Goal: Answer question/provide support: Share knowledge or assist other users

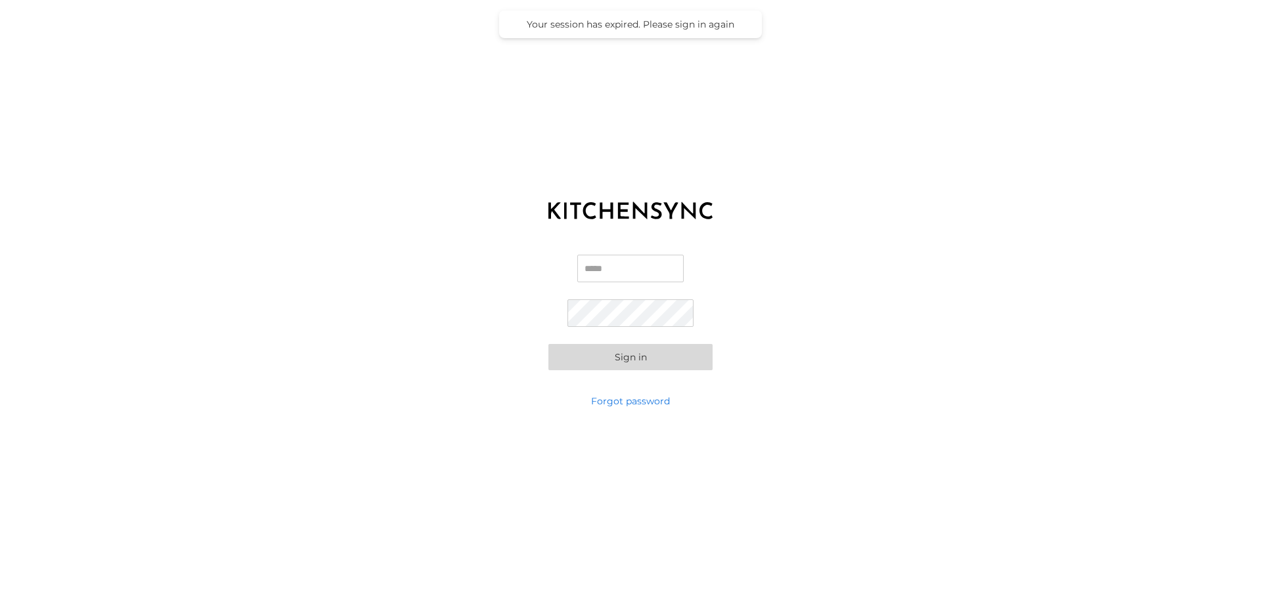
click at [628, 267] on input "Email" at bounding box center [630, 269] width 106 height 28
click at [631, 276] on input "Email" at bounding box center [630, 269] width 106 height 28
click at [0, 598] on com-1password-button at bounding box center [0, 598] width 0 height 0
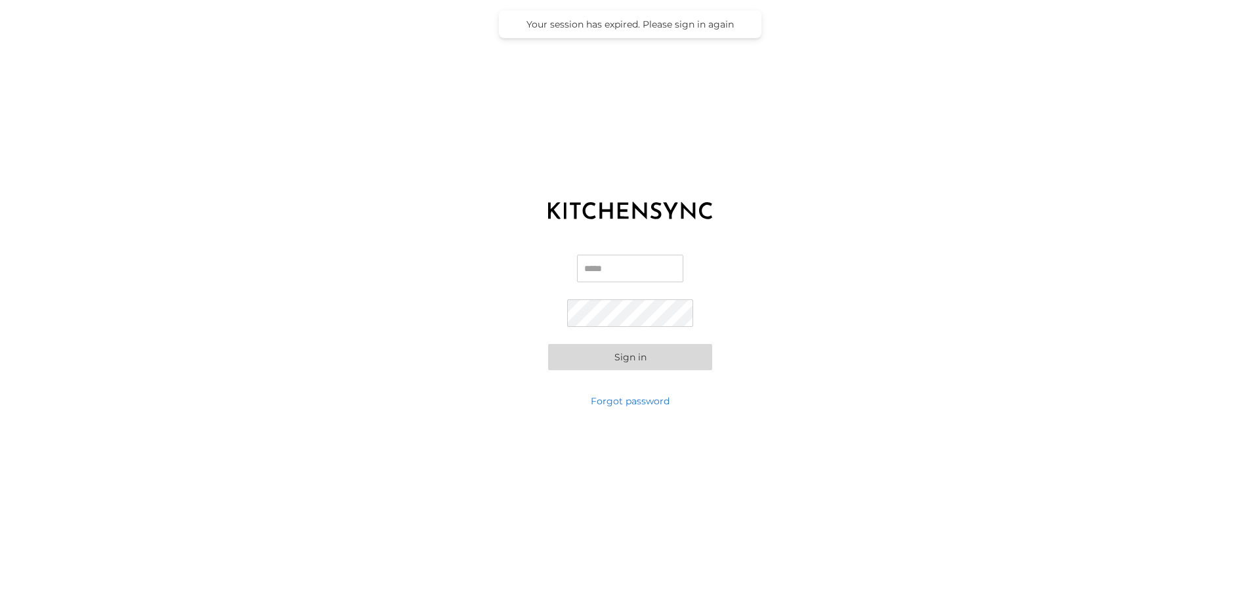
type input "**********"
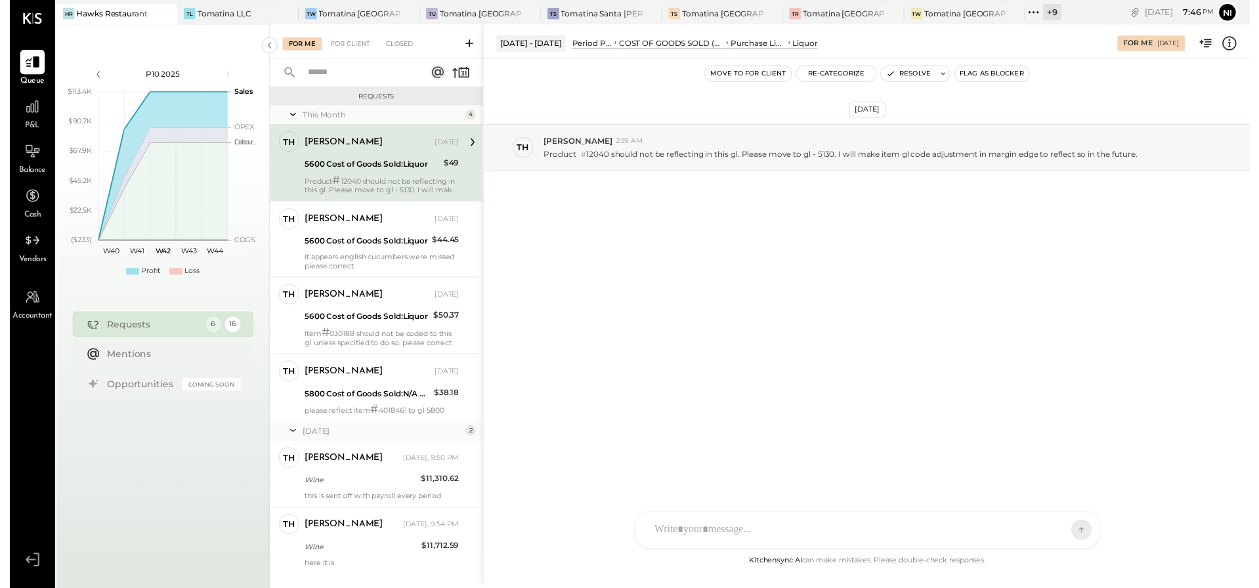
click at [832, 525] on div at bounding box center [860, 538] width 422 height 29
click at [948, 77] on icon at bounding box center [948, 74] width 9 height 9
type textarea "**********"
click at [1036, 167] on button "Resolve" at bounding box center [1035, 166] width 59 height 16
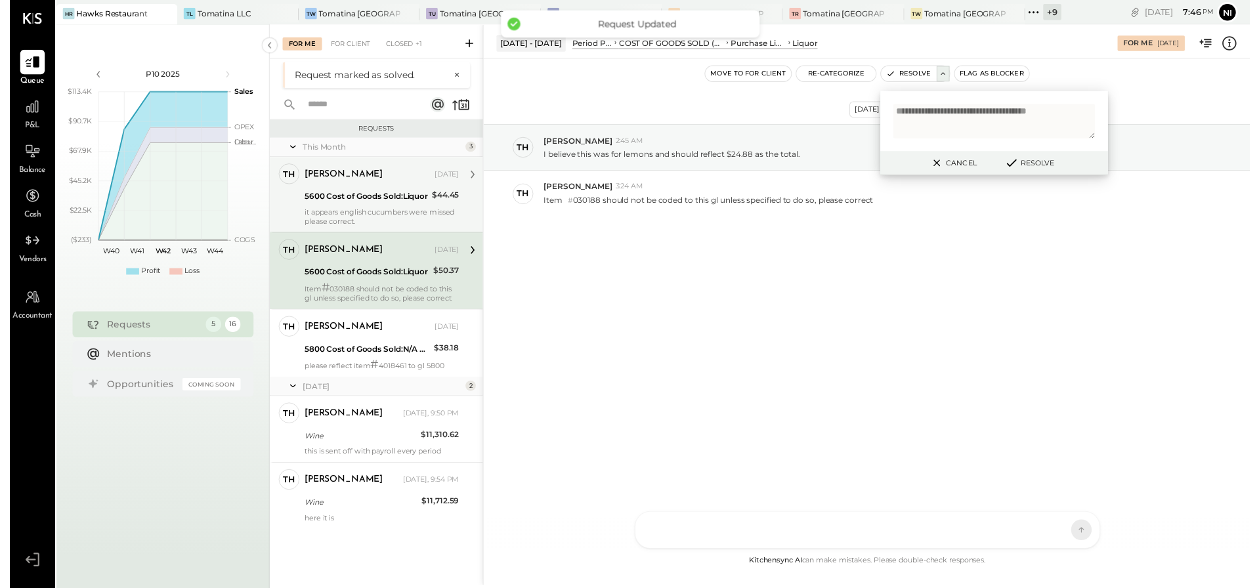
click at [403, 207] on div "5600 Cost of Goods Sold:Liquor" at bounding box center [361, 200] width 125 height 16
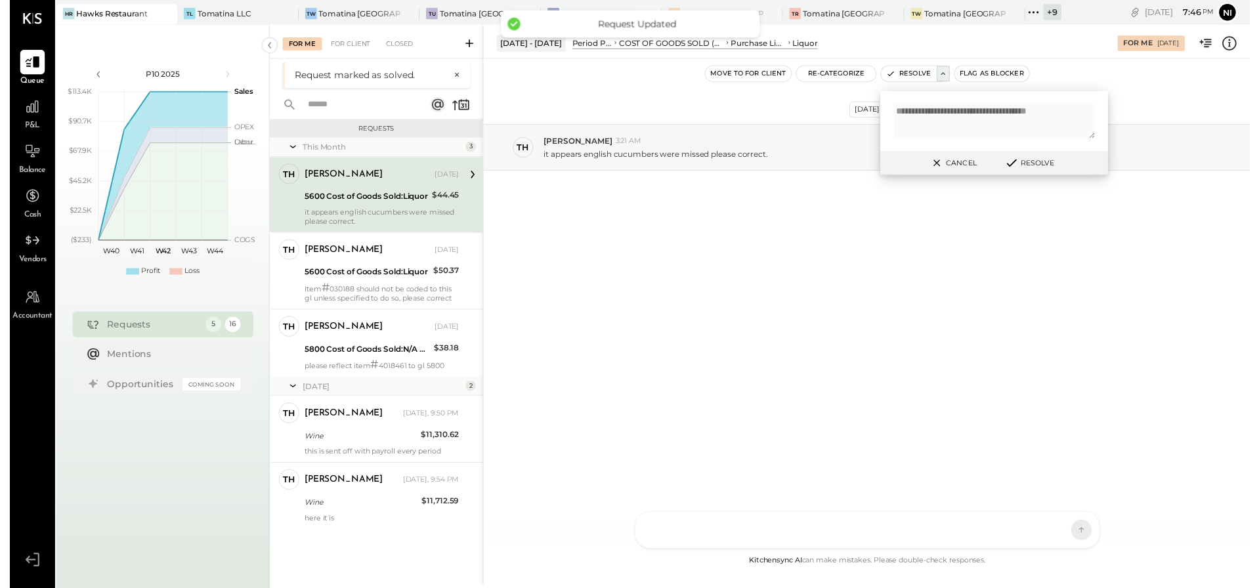
click at [968, 157] on button "Cancel" at bounding box center [958, 165] width 56 height 17
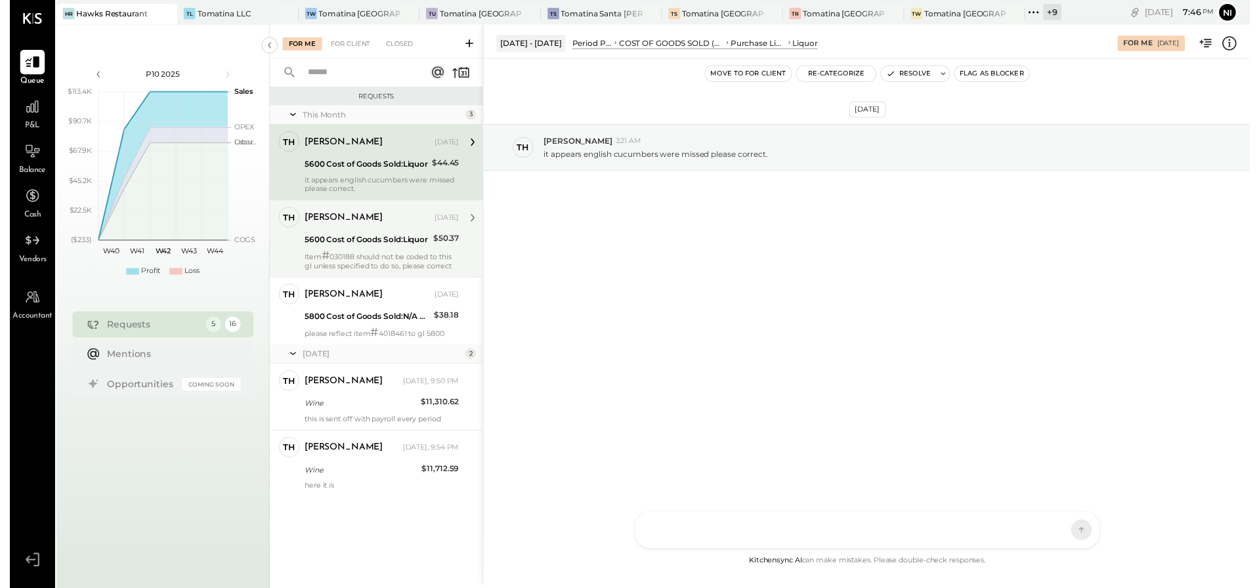
click at [382, 225] on div "[PERSON_NAME]" at bounding box center [363, 221] width 129 height 13
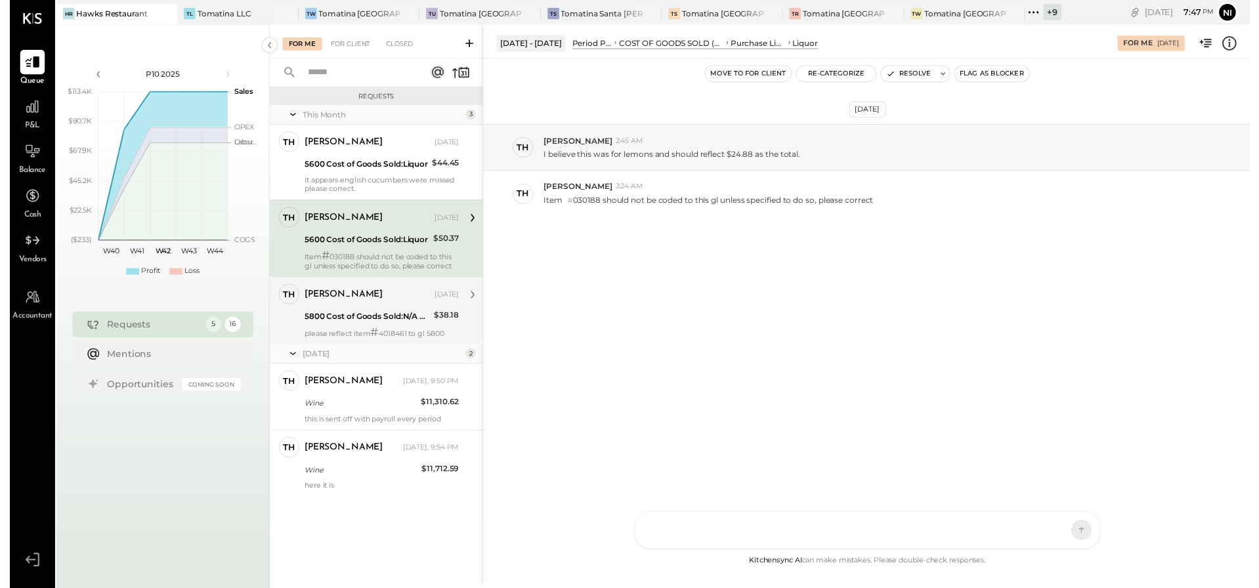
click at [335, 300] on div "[PERSON_NAME]" at bounding box center [363, 299] width 129 height 13
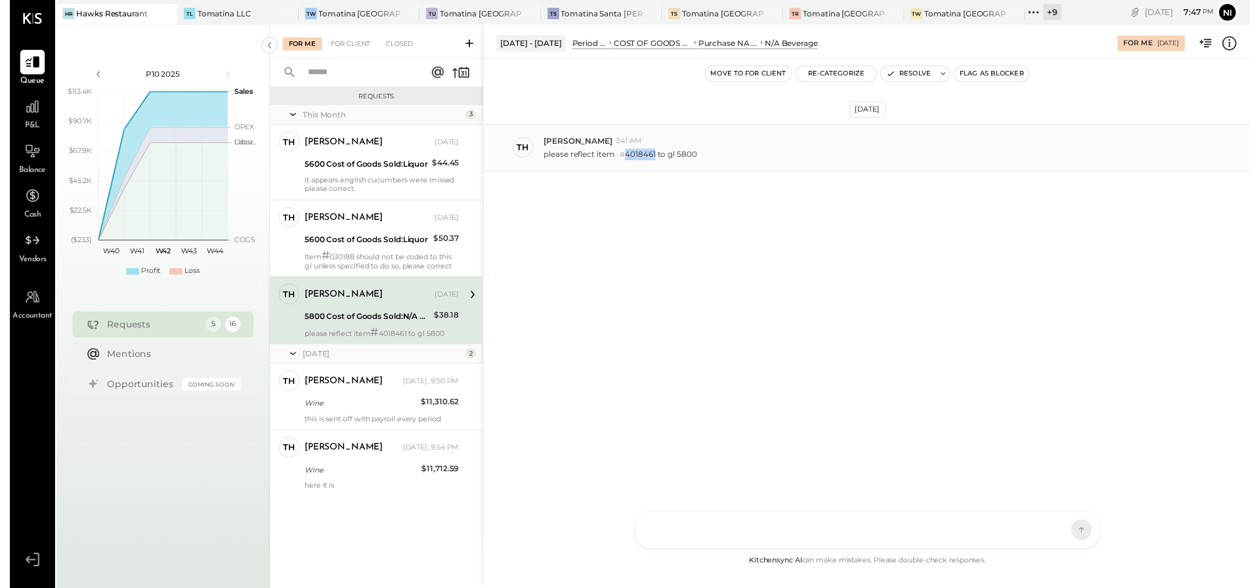
drag, startPoint x: 629, startPoint y: 158, endPoint x: 659, endPoint y: 156, distance: 30.2
click at [659, 156] on p "please reflect item # 4018461 to gl 5800" at bounding box center [620, 157] width 156 height 12
copy p "4018461"
click at [944, 79] on icon at bounding box center [948, 74] width 9 height 9
click at [939, 126] on textarea at bounding box center [1000, 123] width 205 height 35
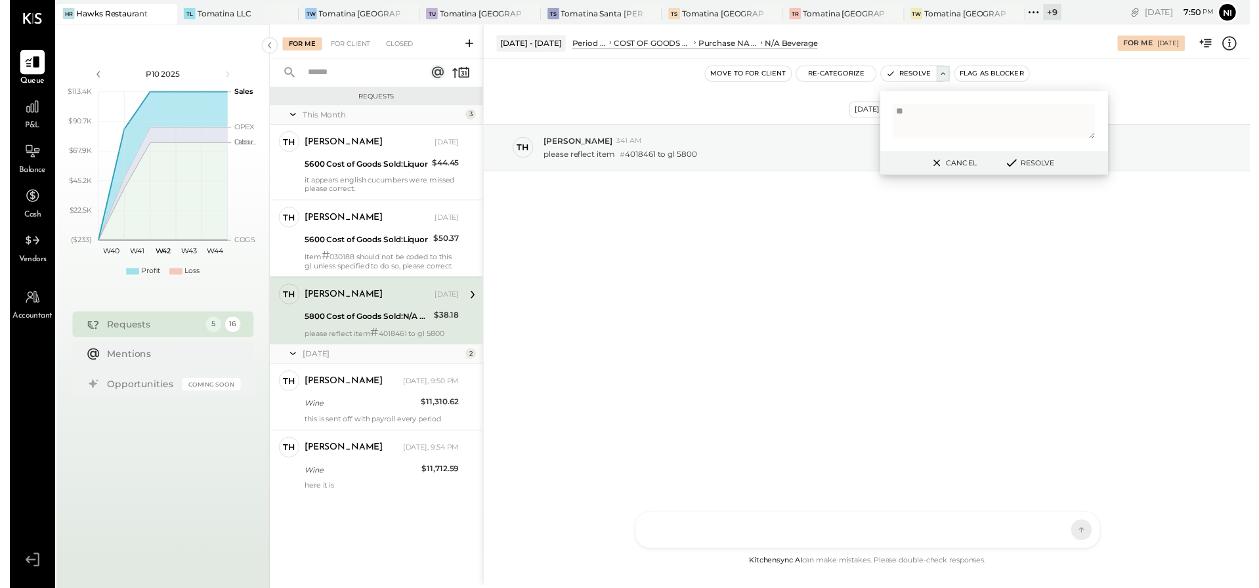
type textarea "*"
type textarea "**********"
click at [1037, 175] on div "Cancel Resolve" at bounding box center [1000, 166] width 231 height 24
click at [1036, 168] on button "Resolve" at bounding box center [1035, 166] width 59 height 16
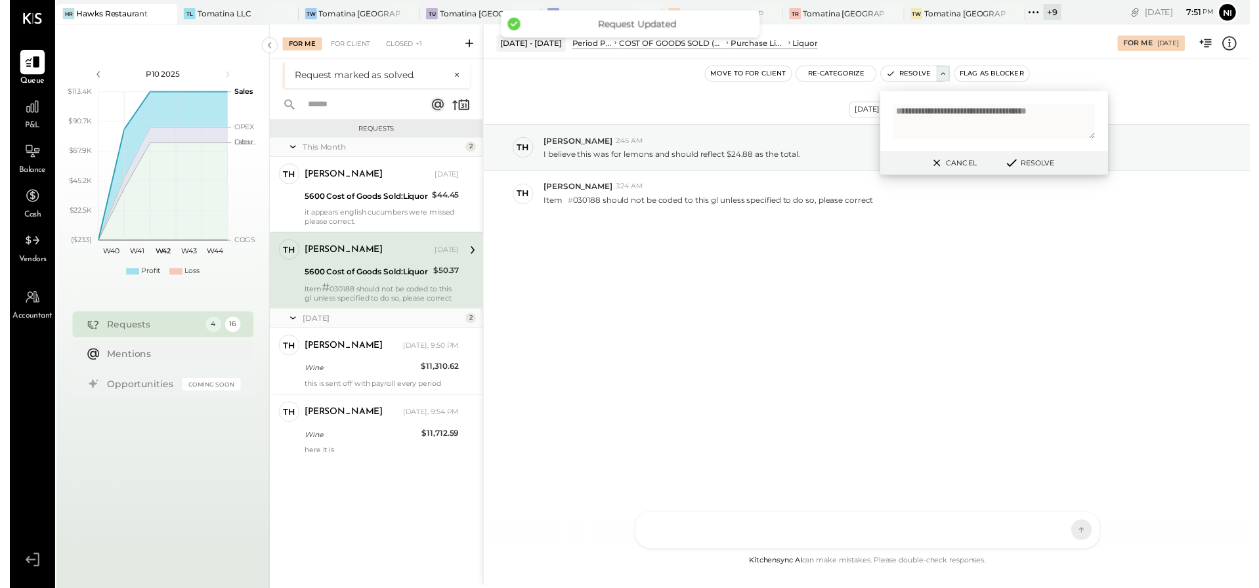
click at [953, 159] on button "Cancel" at bounding box center [958, 165] width 56 height 17
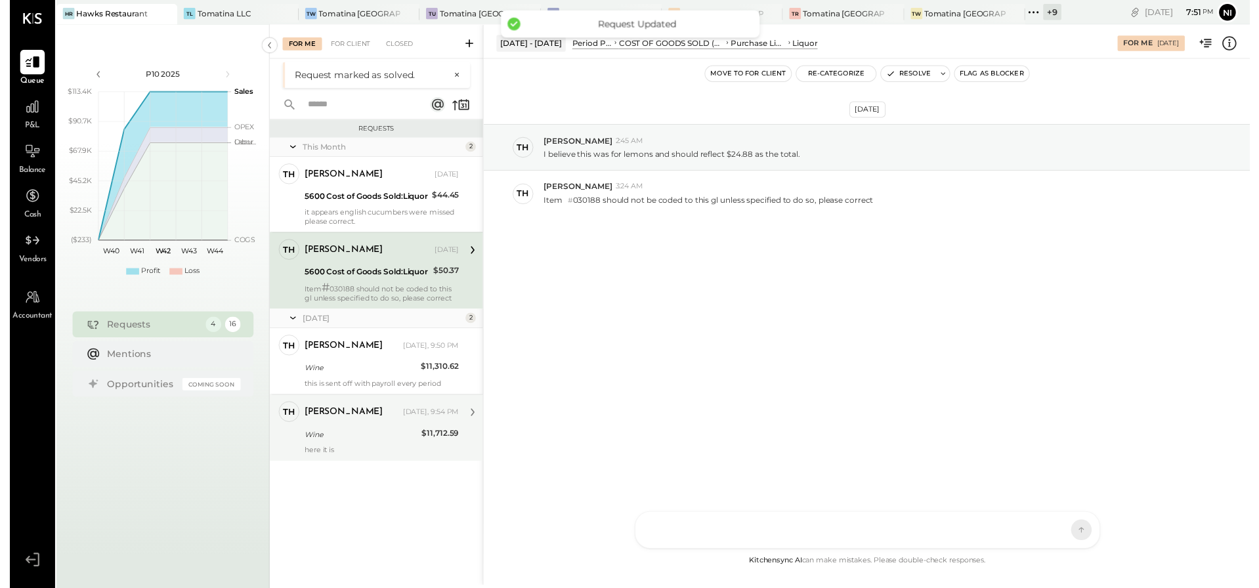
click at [385, 441] on div "Wine" at bounding box center [356, 441] width 115 height 13
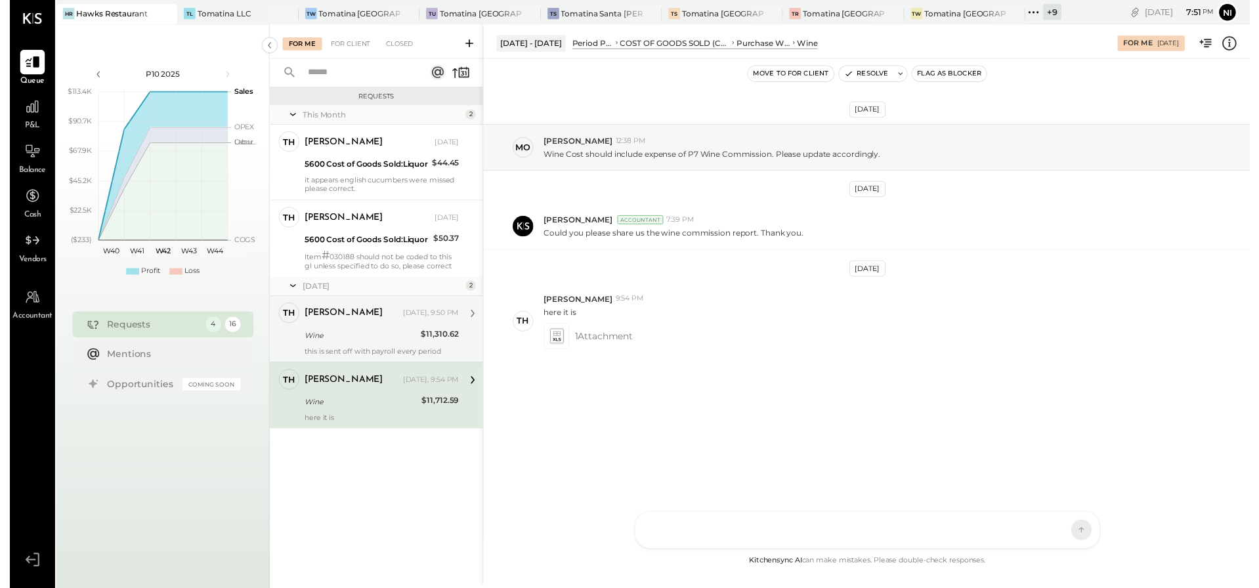
click at [383, 324] on div "[PERSON_NAME]" at bounding box center [347, 318] width 97 height 13
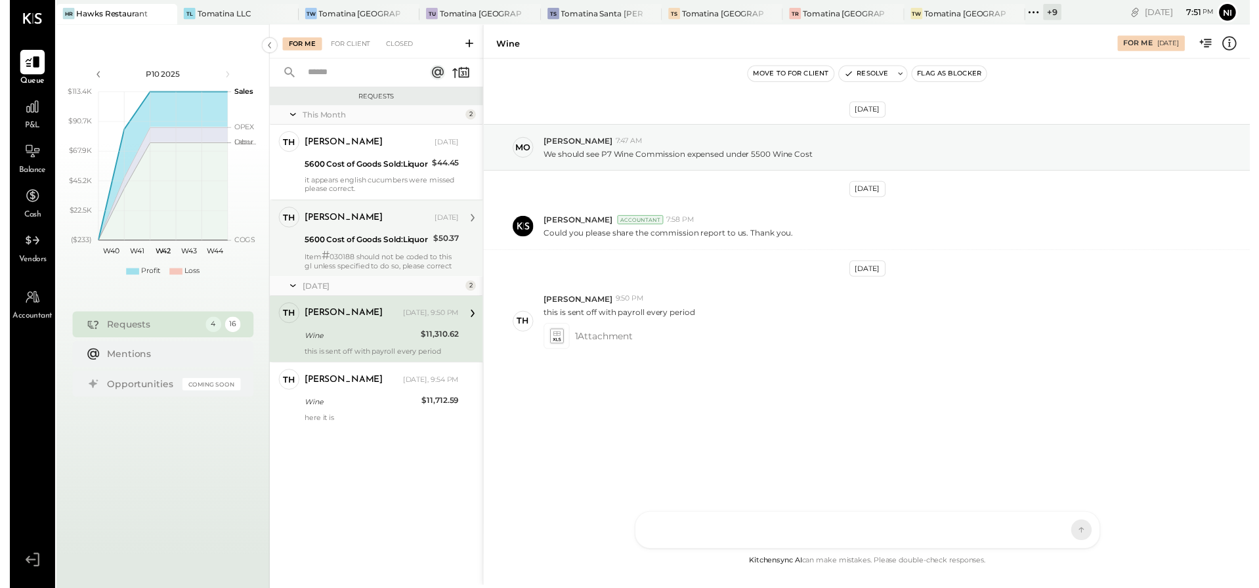
click at [382, 224] on div "[PERSON_NAME]" at bounding box center [363, 221] width 129 height 13
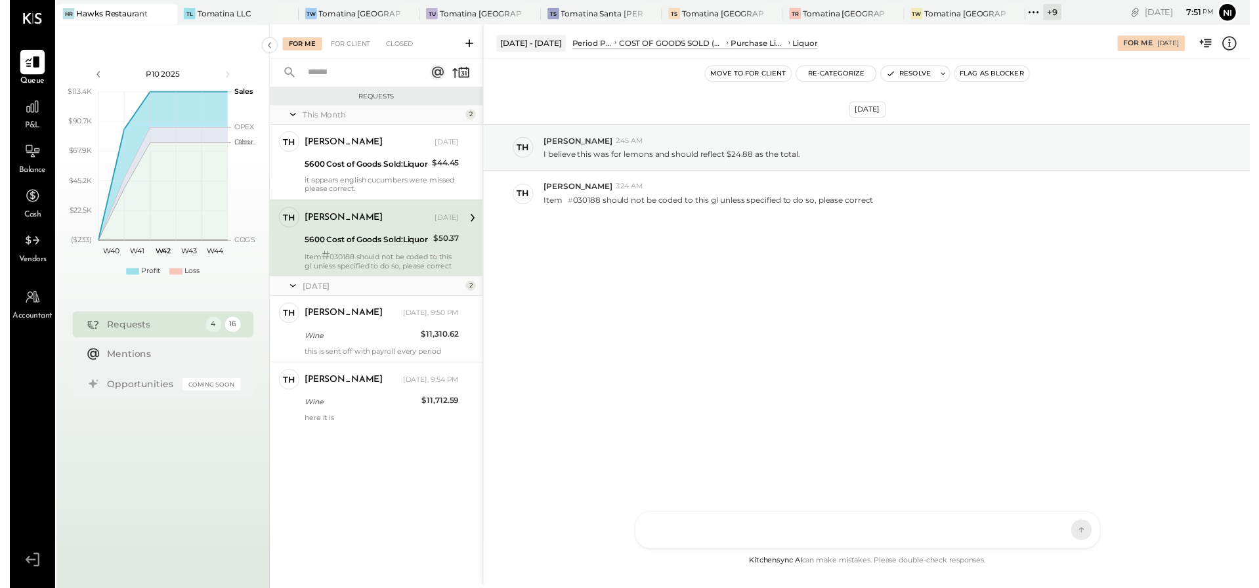
click at [393, 168] on div "5600 Cost of Goods Sold:Liquor" at bounding box center [361, 166] width 125 height 13
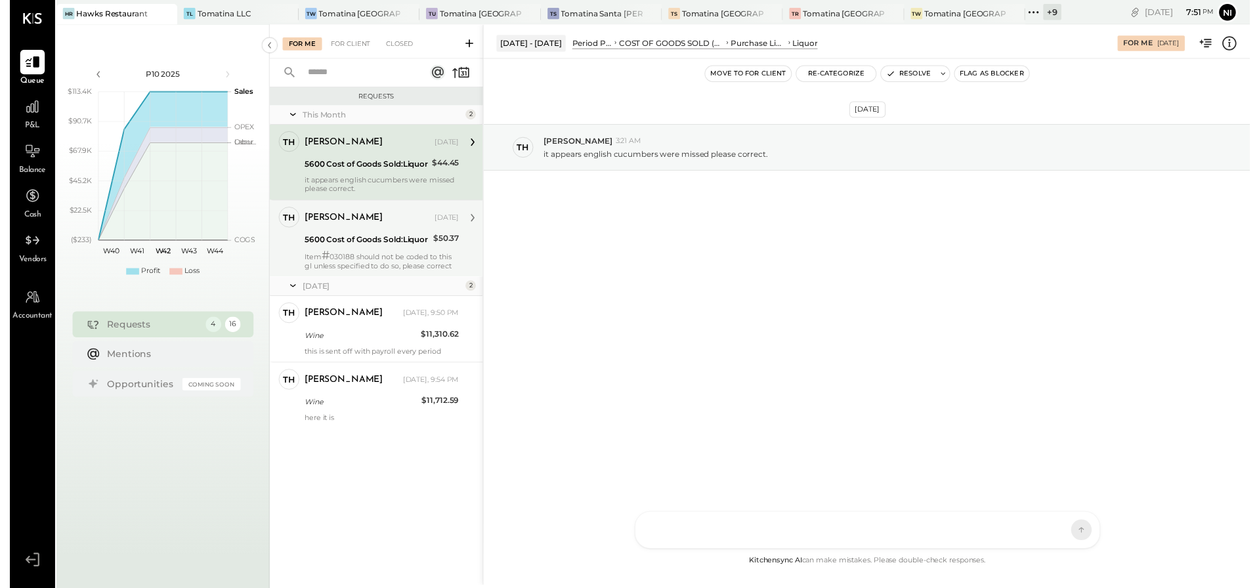
click at [390, 244] on div "5600 Cost of Goods Sold:Liquor" at bounding box center [362, 243] width 127 height 13
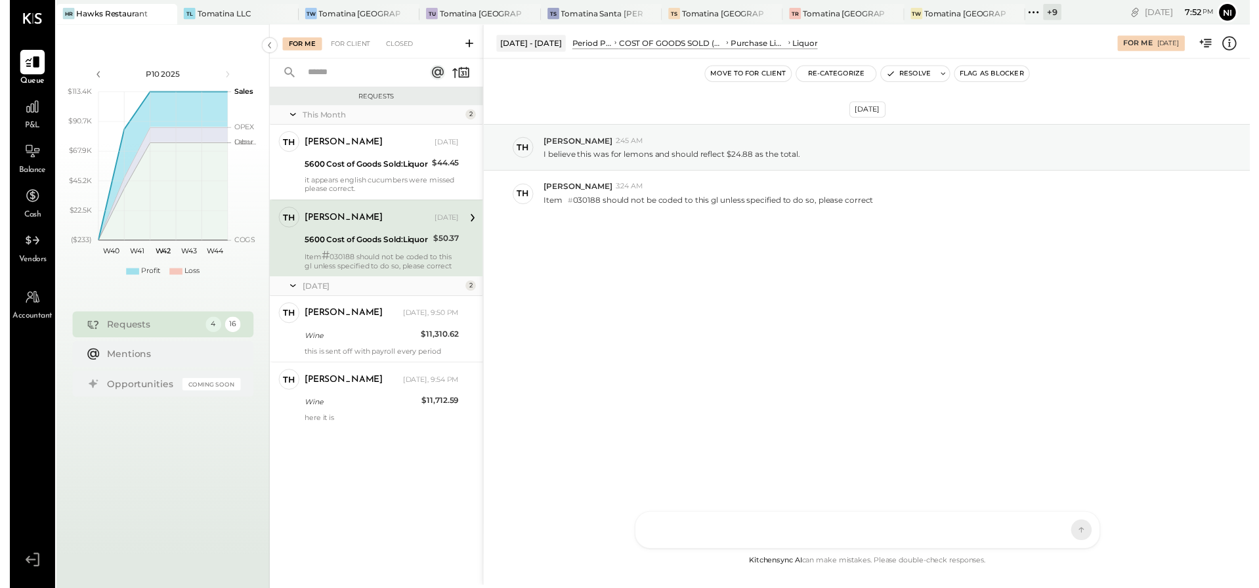
click at [376, 240] on div "5600 Cost of Goods Sold:Liquor" at bounding box center [362, 243] width 127 height 13
click at [946, 75] on icon at bounding box center [948, 74] width 9 height 9
type textarea "*"
type textarea "**********"
click at [1043, 168] on button "Resolve" at bounding box center [1035, 166] width 59 height 16
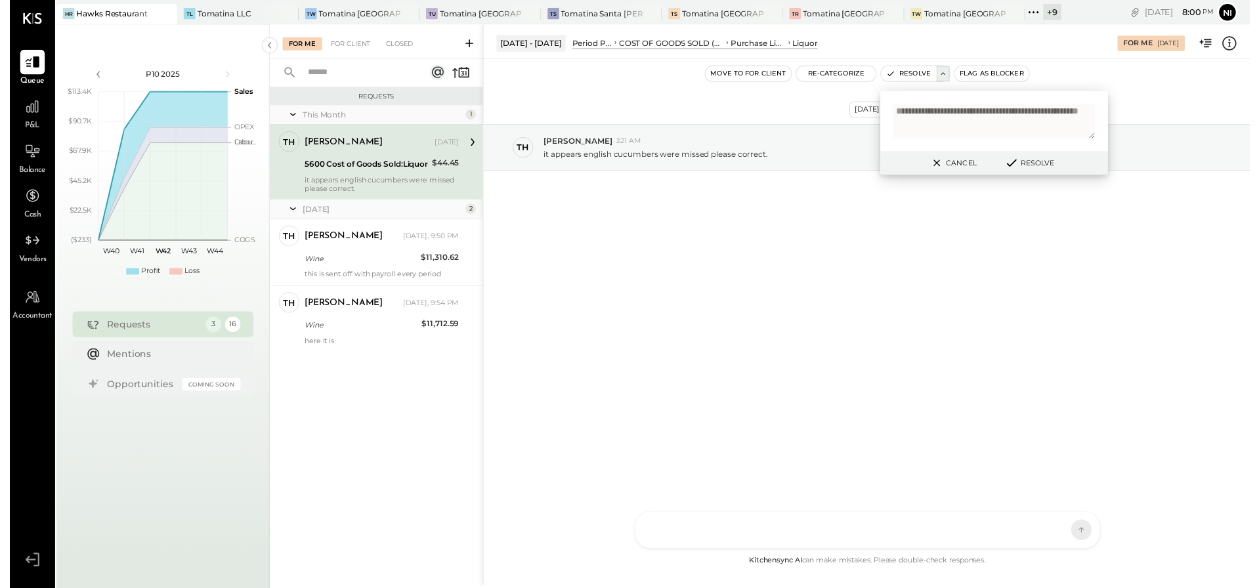
click at [816, 227] on div "Oct 5th, 2025 Th Thomas 3:21 AM it appears english cucumbers were missed please…" at bounding box center [870, 182] width 779 height 179
drag, startPoint x: 360, startPoint y: 257, endPoint x: 391, endPoint y: 272, distance: 34.1
click at [360, 257] on div "Wine" at bounding box center [356, 262] width 114 height 13
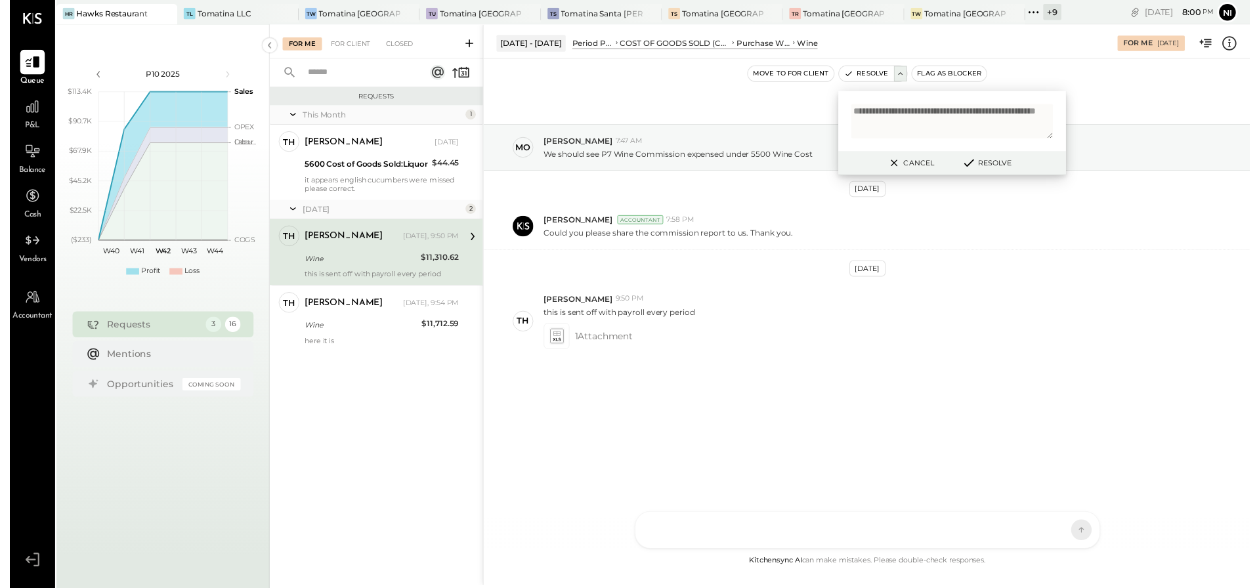
click at [919, 167] on button "Cancel" at bounding box center [914, 165] width 56 height 17
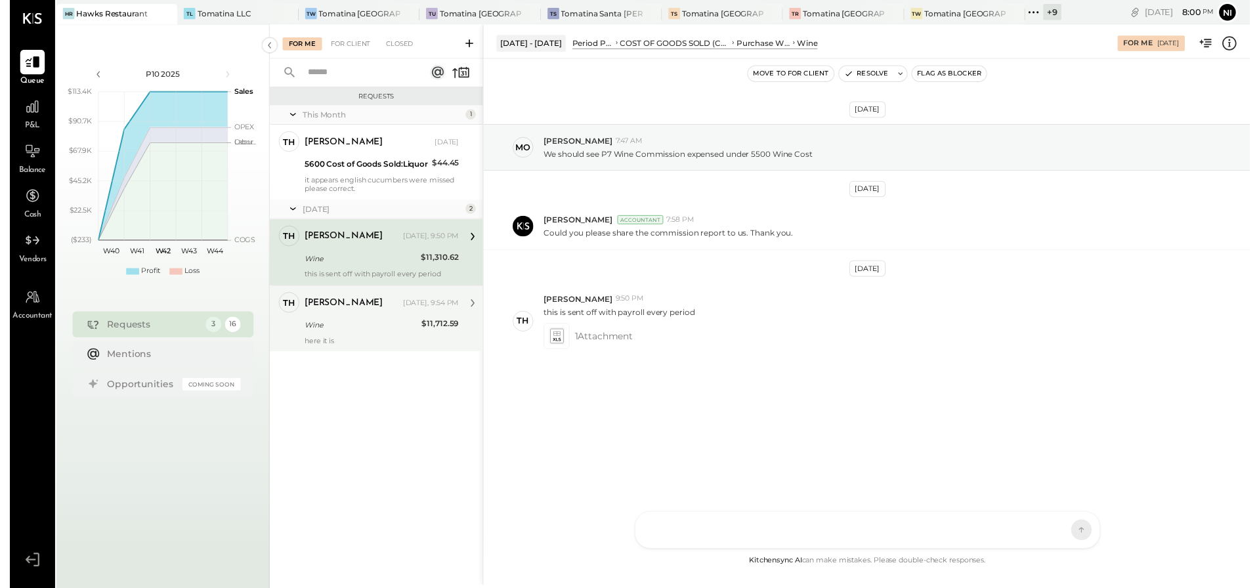
click at [370, 335] on div "Wine" at bounding box center [356, 330] width 115 height 13
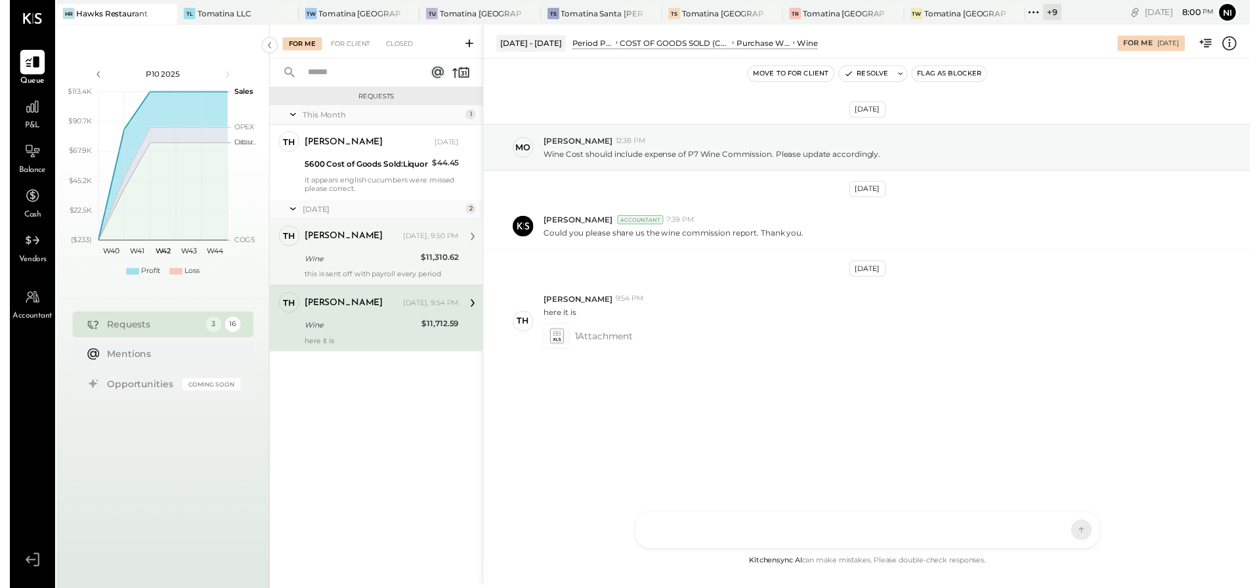
click at [341, 166] on div "5600 Cost of Goods Sold:Liquor" at bounding box center [361, 166] width 125 height 13
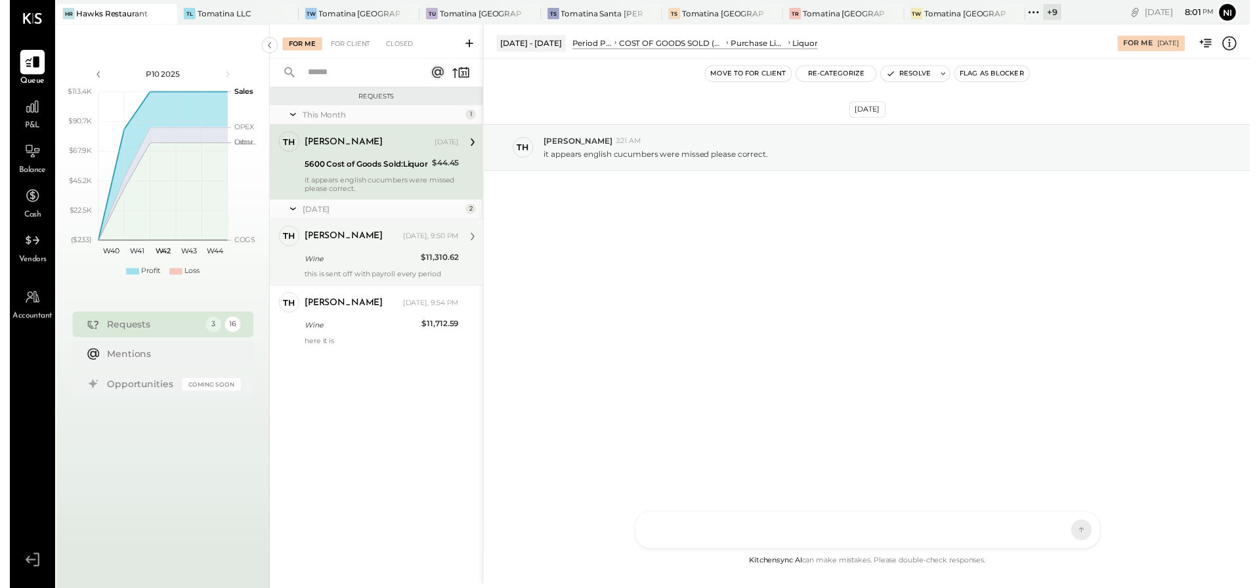
click at [378, 276] on div "this is sent off with payroll every period" at bounding box center [377, 278] width 157 height 9
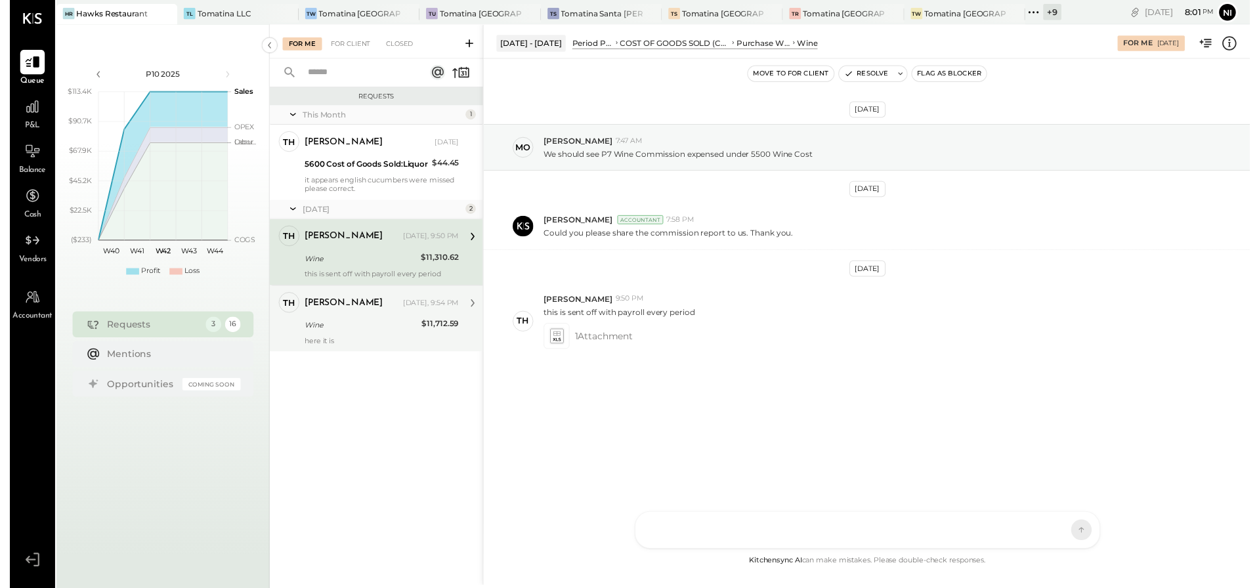
click at [385, 339] on div "Thomas Yesterday, 9:54 PM Wine $11,712.59 here it is" at bounding box center [377, 324] width 157 height 54
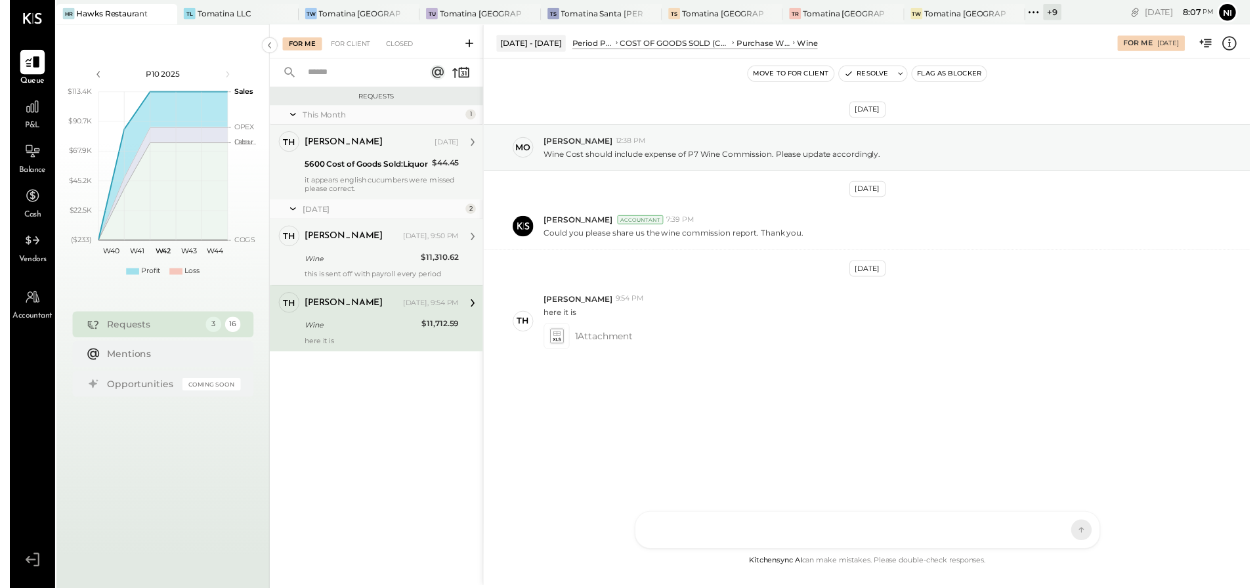
click at [366, 192] on div "it appears english cucumbers were missed please correct." at bounding box center [377, 187] width 157 height 18
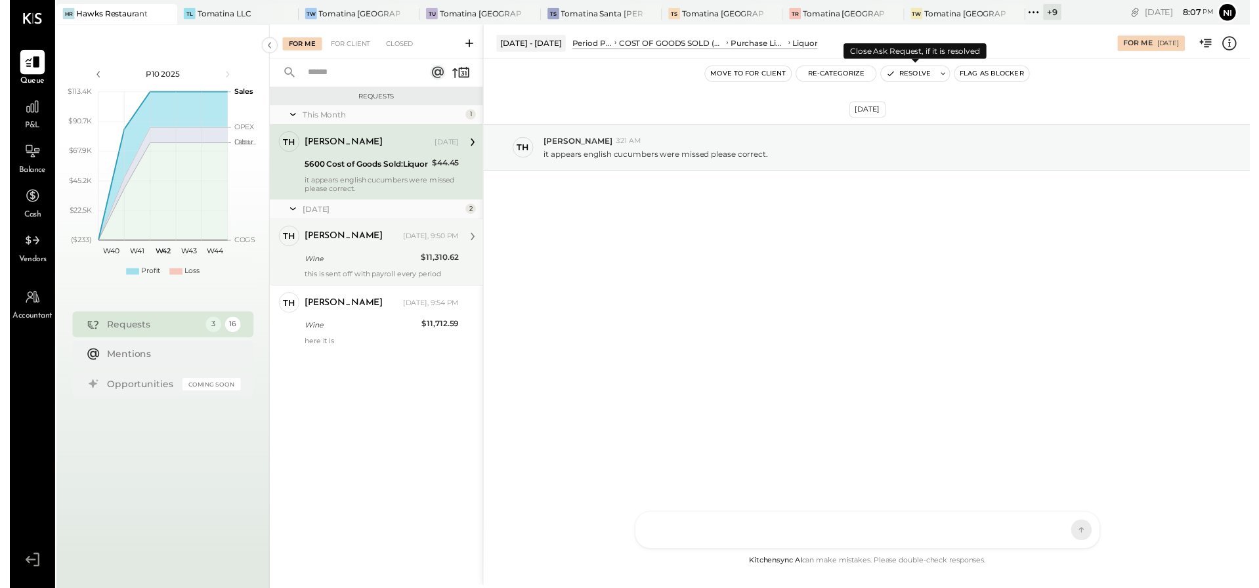
click at [946, 77] on icon at bounding box center [948, 74] width 9 height 9
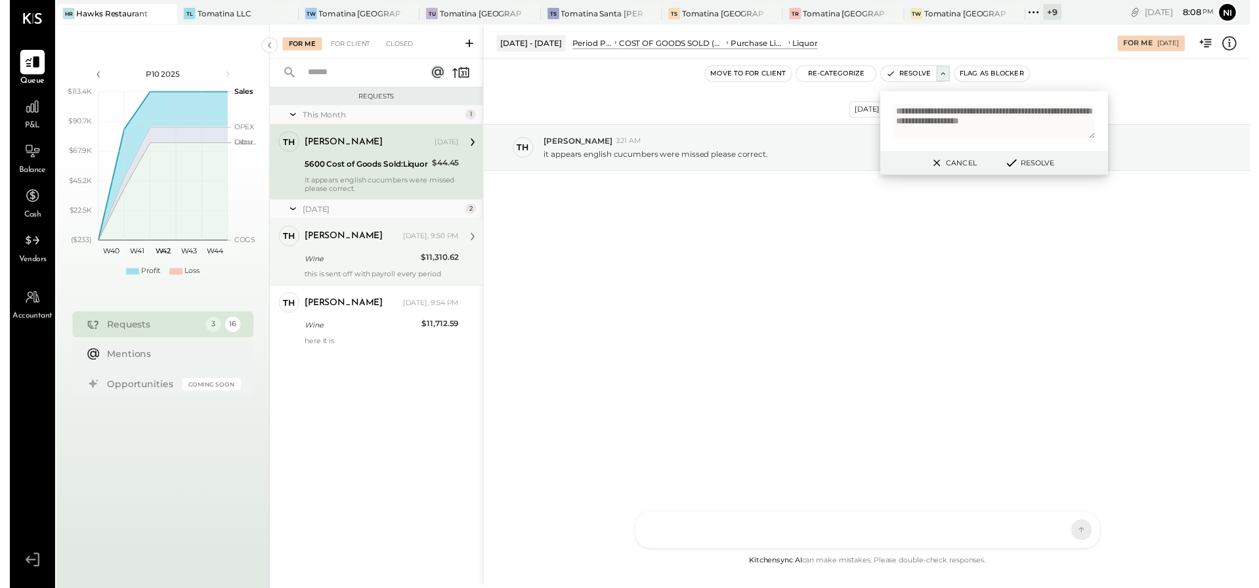
scroll to position [3, 0]
type textarea "**********"
click at [1050, 164] on button "Resolve" at bounding box center [1035, 166] width 59 height 16
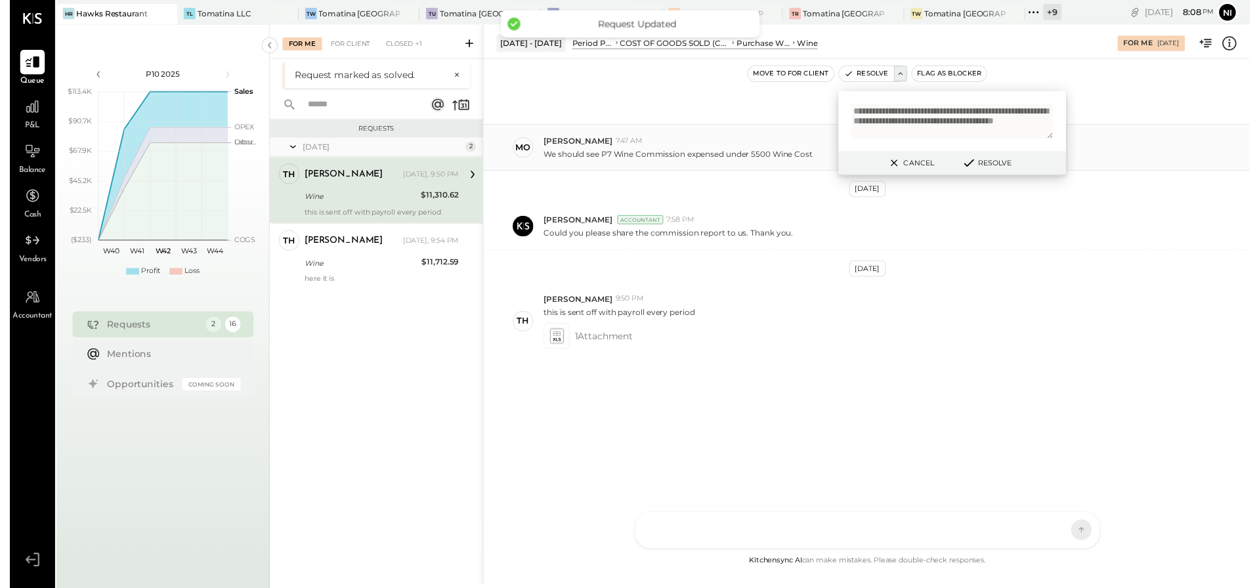
click at [916, 164] on button "Cancel" at bounding box center [914, 165] width 56 height 17
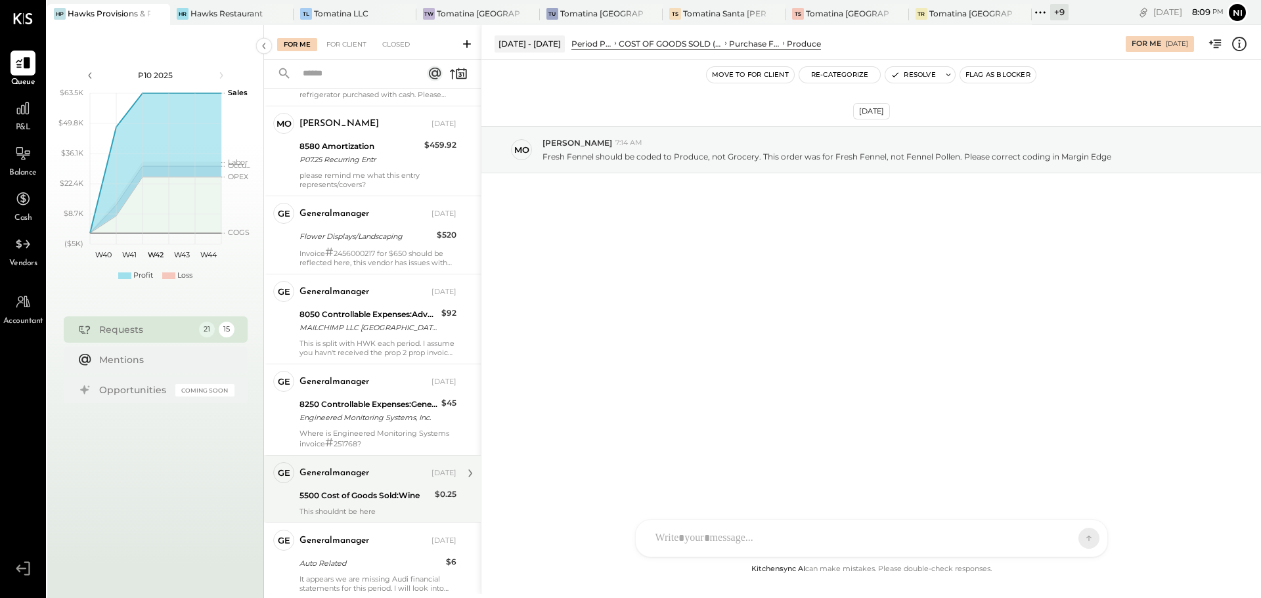
scroll to position [1261, 0]
